Goal: Find specific page/section: Find specific page/section

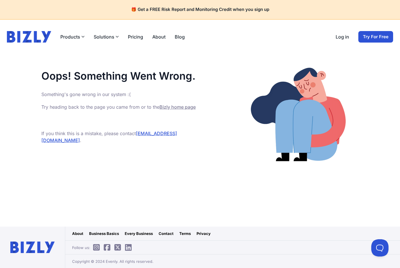
click at [33, 35] on img at bounding box center [29, 36] width 44 height 11
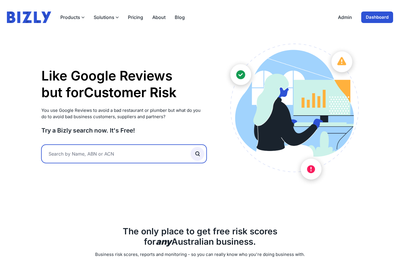
click at [117, 156] on input "text" at bounding box center [123, 153] width 165 height 18
type input "active:false"
click at [190, 147] on button "submit" at bounding box center [197, 154] width 14 height 14
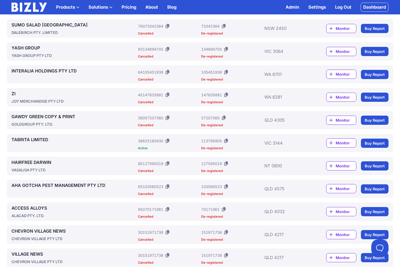
scroll to position [305, 0]
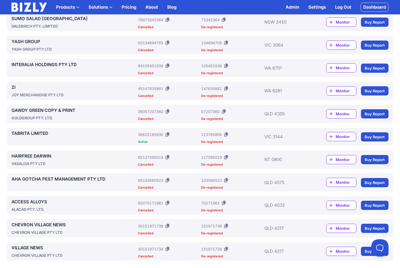
click at [89, 177] on link "AHA GOTCHA PEST MANAGEMENT PTY LTD" at bounding box center [73, 178] width 124 height 7
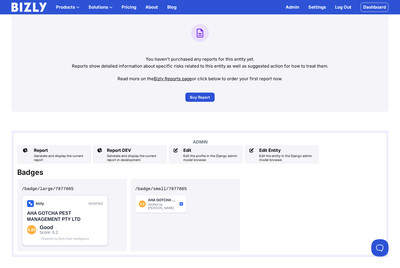
scroll to position [395, 0]
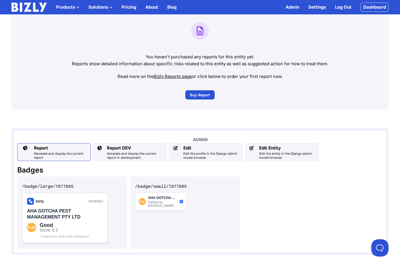
click at [80, 154] on div "Generate and display the current report" at bounding box center [61, 155] width 54 height 8
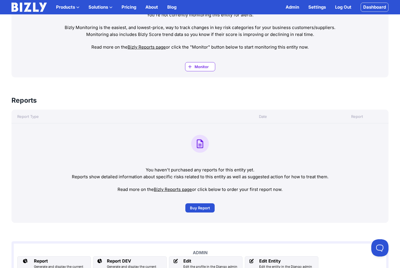
scroll to position [0, 0]
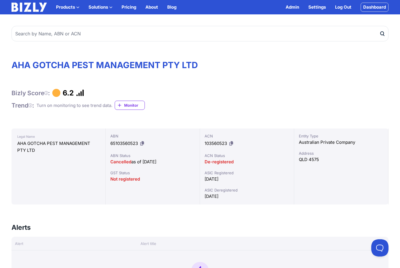
click at [140, 142] on button at bounding box center [142, 143] width 6 height 9
